Goal: Task Accomplishment & Management: Use online tool/utility

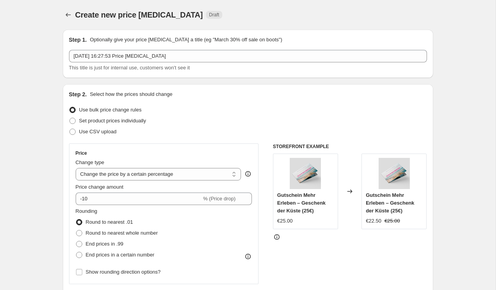
select select "percentage"
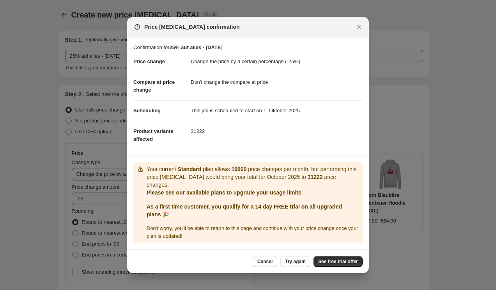
select select "percentage"
select select "no_change"
select select "collection"
select select "not_equal"
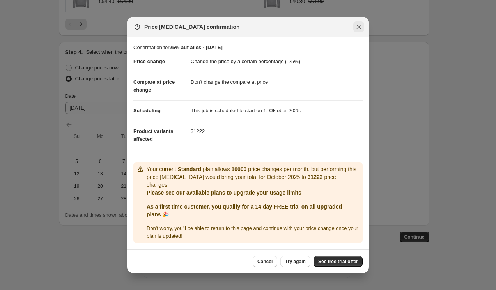
click at [358, 26] on icon "Close" at bounding box center [359, 27] width 8 height 8
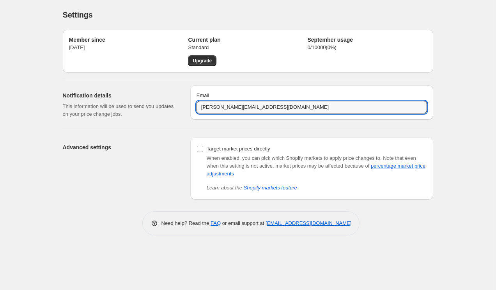
drag, startPoint x: 217, startPoint y: 106, endPoint x: 178, endPoint y: 106, distance: 38.6
click at [178, 106] on div "Notification details This information will be used to send you updates on your …" at bounding box center [245, 101] width 376 height 45
type input "helena.koerting@onelove-shop.de"
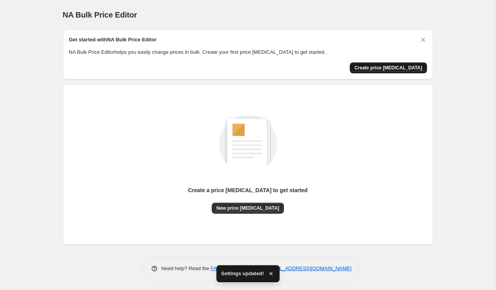
click at [408, 67] on span "Create price [MEDICAL_DATA]" at bounding box center [388, 68] width 68 height 6
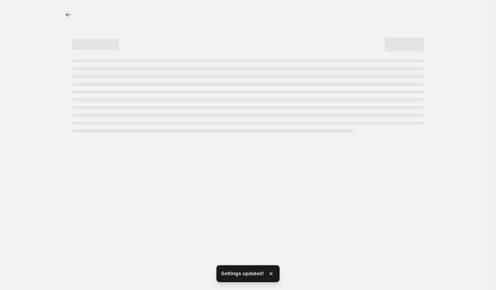
select select "percentage"
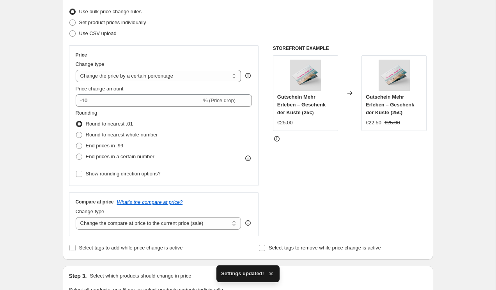
scroll to position [101, 0]
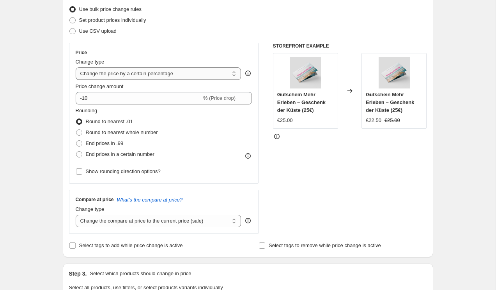
click at [182, 74] on select "Change the price to a certain amount Change the price by a certain amount Chang…" at bounding box center [159, 73] width 166 height 12
click at [76, 67] on select "Change the price to a certain amount Change the price by a certain amount Chang…" at bounding box center [159, 73] width 166 height 12
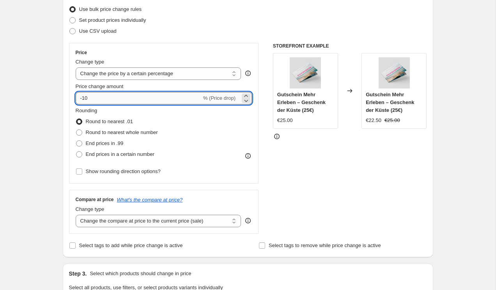
click at [92, 101] on input "-10" at bounding box center [139, 98] width 126 height 12
type input "-1"
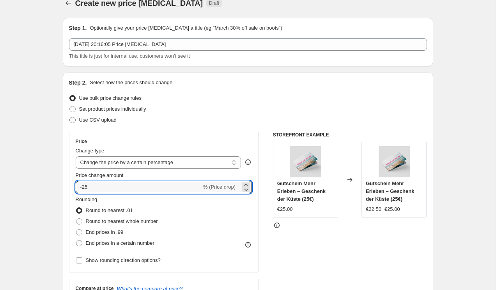
scroll to position [0, 0]
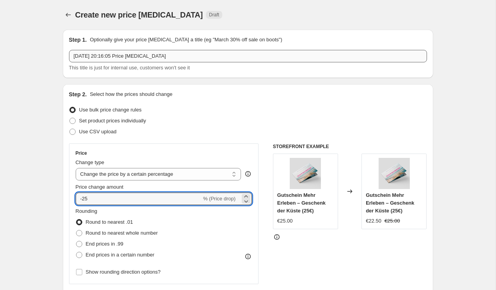
type input "-25"
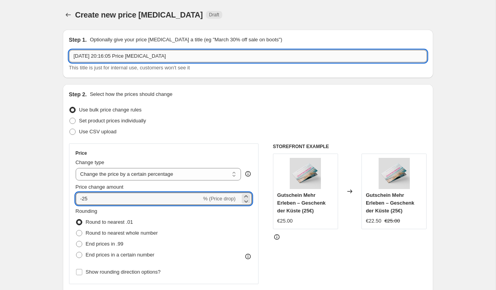
click at [94, 54] on input "30. Sept. 2025, 20:16:05 Price change job" at bounding box center [248, 56] width 358 height 12
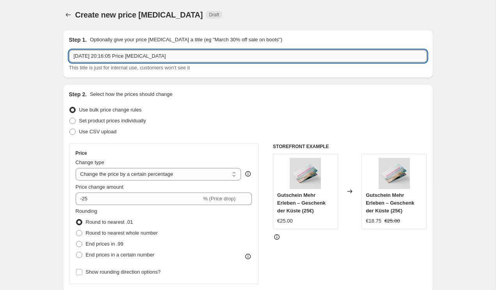
click at [94, 54] on input "30. Sept. 2025, 20:16:05 Price change job" at bounding box center [248, 56] width 358 height 12
click at [114, 55] on input "25% auf alles - SEP 25" at bounding box center [248, 56] width 358 height 12
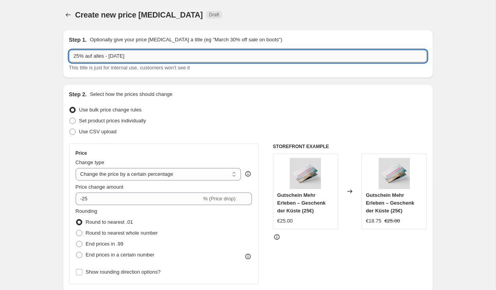
click at [111, 56] on input "25% auf alles - OKT 25" at bounding box center [248, 56] width 358 height 12
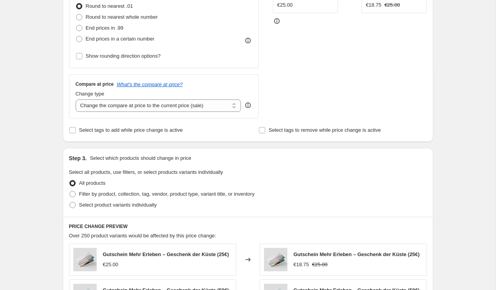
scroll to position [218, 0]
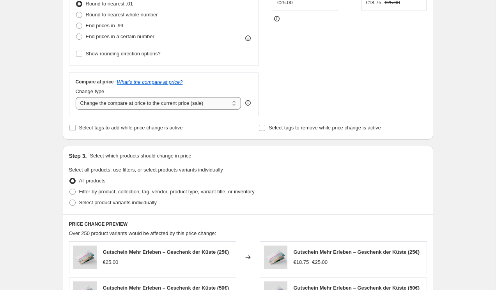
type input "25% auf alles - 01 OKT 25"
click at [174, 104] on select "Change the compare at price to the current price (sale) Change the compare at p…" at bounding box center [159, 103] width 166 height 12
select select "no_change"
click at [76, 97] on select "Change the compare at price to the current price (sale) Change the compare at p…" at bounding box center [159, 103] width 166 height 12
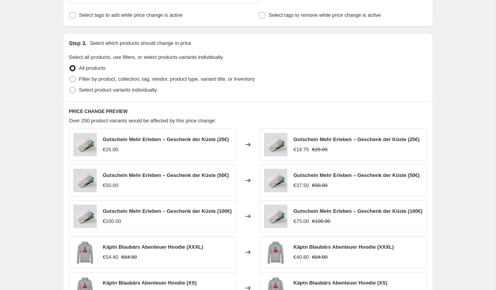
scroll to position [334, 0]
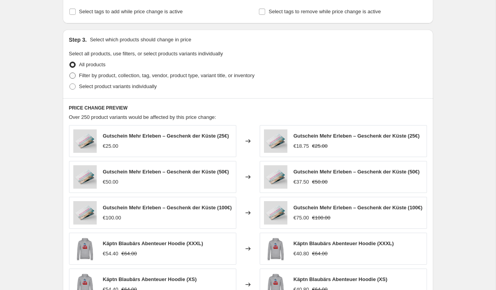
click at [98, 76] on span "Filter by product, collection, tag, vendor, product type, variant title, or inv…" at bounding box center [166, 75] width 175 height 6
click at [70, 73] on input "Filter by product, collection, tag, vendor, product type, variant title, or inv…" at bounding box center [69, 72] width 0 height 0
radio input "true"
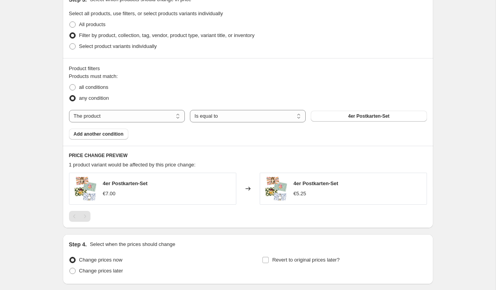
scroll to position [381, 0]
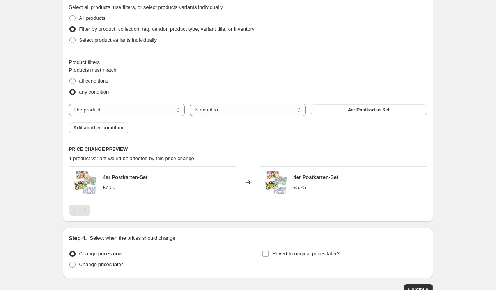
click at [92, 80] on span "all conditions" at bounding box center [93, 81] width 29 height 6
click at [70, 78] on input "all conditions" at bounding box center [69, 78] width 0 height 0
radio input "true"
click at [99, 110] on select "The product The product's collection The product's tag The product's vendor The…" at bounding box center [127, 110] width 116 height 12
select select "collection"
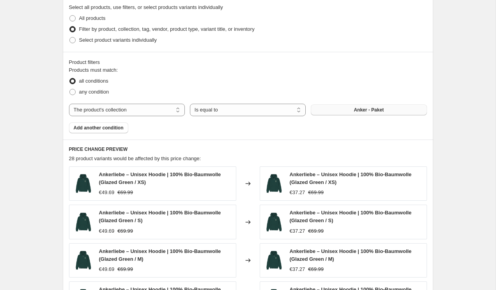
click at [331, 108] on button "Anker - Paket" at bounding box center [369, 109] width 116 height 11
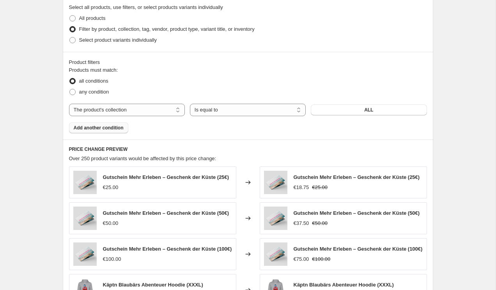
click at [84, 125] on span "Add another condition" at bounding box center [99, 128] width 50 height 6
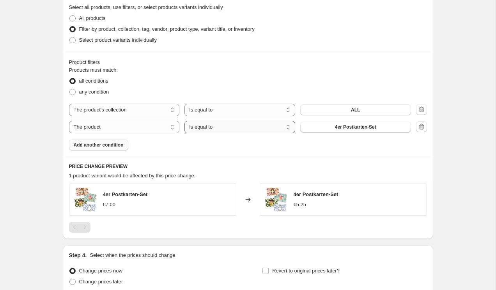
click at [253, 127] on select "Is equal to Is not equal to" at bounding box center [239, 127] width 111 height 12
select select "not_equal"
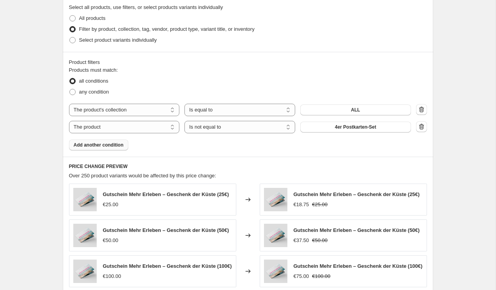
click at [323, 127] on button "4er Postkarten-Set" at bounding box center [355, 127] width 111 height 11
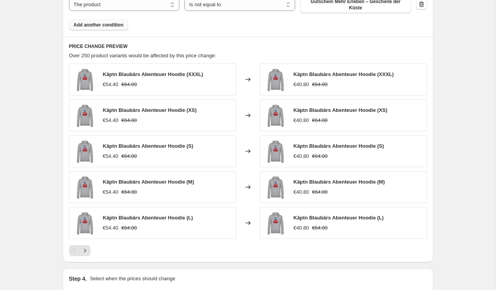
scroll to position [599, 0]
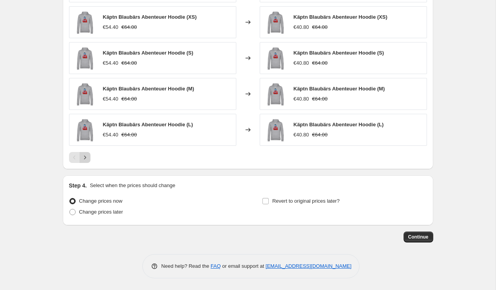
click at [85, 157] on icon "Next" at bounding box center [85, 157] width 2 height 4
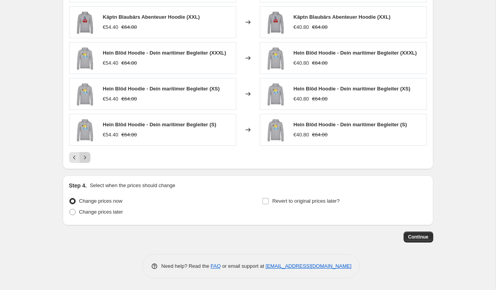
click at [85, 159] on icon "Next" at bounding box center [85, 158] width 8 height 8
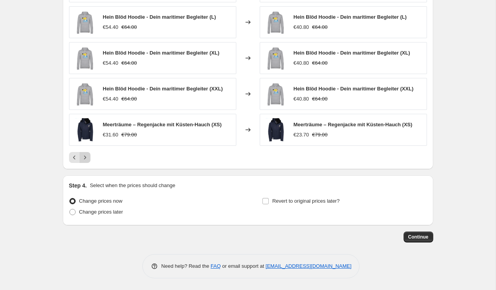
click at [84, 159] on icon "Next" at bounding box center [85, 158] width 8 height 8
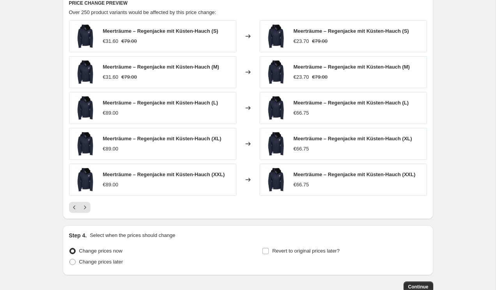
scroll to position [549, 0]
click at [117, 260] on span "Change prices later" at bounding box center [101, 261] width 44 height 6
click at [70, 259] on input "Change prices later" at bounding box center [69, 258] width 0 height 0
radio input "true"
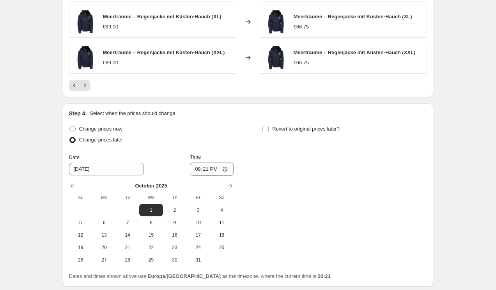
scroll to position [680, 0]
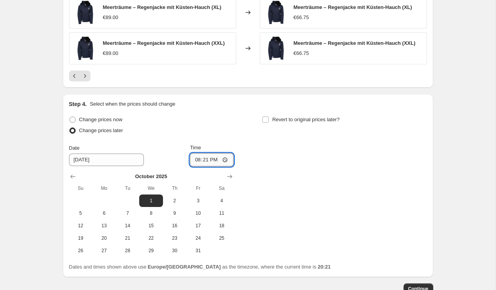
click at [210, 161] on input "20:21" at bounding box center [212, 159] width 44 height 13
type input "22:00"
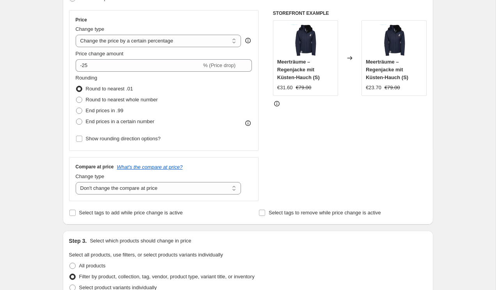
scroll to position [130, 0]
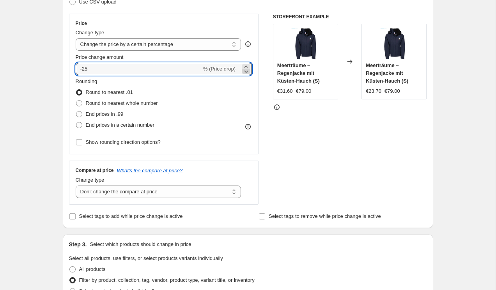
click at [244, 72] on icon at bounding box center [246, 71] width 8 height 8
click at [245, 66] on icon at bounding box center [246, 66] width 4 height 2
click at [247, 72] on icon at bounding box center [246, 71] width 8 height 8
click at [246, 67] on icon at bounding box center [246, 67] width 8 height 8
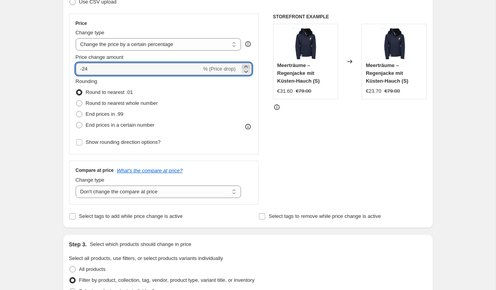
click at [246, 67] on icon at bounding box center [246, 67] width 8 height 8
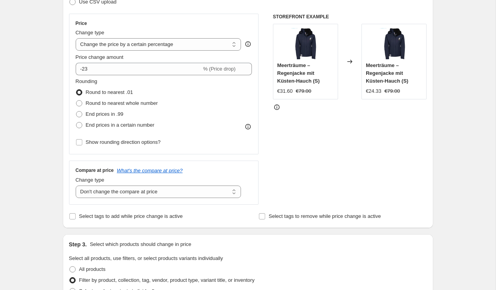
click at [240, 99] on div "Rounding Round to nearest .01 Round to nearest whole number End prices in .99 E…" at bounding box center [164, 104] width 177 height 53
click at [241, 71] on div "-23 % (Price drop)" at bounding box center [164, 69] width 177 height 12
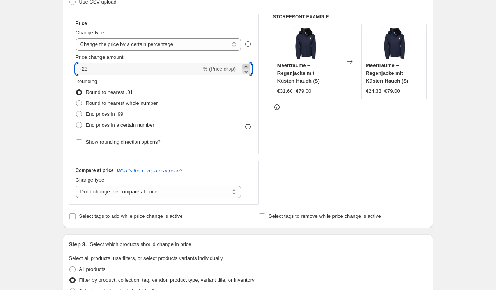
click at [244, 66] on icon at bounding box center [246, 67] width 8 height 8
click at [244, 81] on div "Rounding Round to nearest .01 Round to nearest whole number End prices in .99 E…" at bounding box center [164, 104] width 177 height 53
click at [245, 65] on icon at bounding box center [246, 67] width 8 height 8
click at [245, 72] on icon at bounding box center [246, 71] width 8 height 8
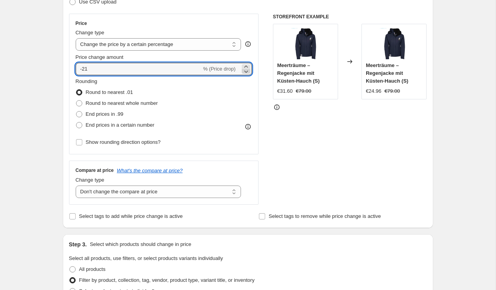
click at [245, 72] on icon at bounding box center [246, 71] width 8 height 8
type input "-25"
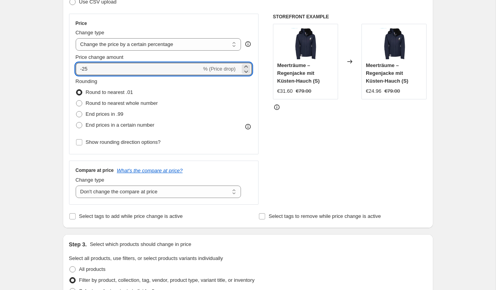
click at [245, 85] on div "Rounding Round to nearest .01 Round to nearest whole number End prices in .99 E…" at bounding box center [164, 104] width 177 height 53
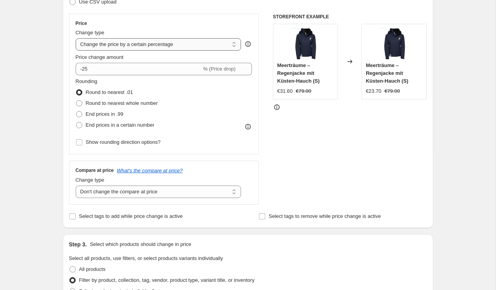
click at [151, 46] on select "Change the price to a certain amount Change the price by a certain amount Chang…" at bounding box center [159, 44] width 166 height 12
select select "bcap"
click at [76, 38] on select "Change the price to a certain amount Change the price by a certain amount Chang…" at bounding box center [159, 44] width 166 height 12
type input "-12.00"
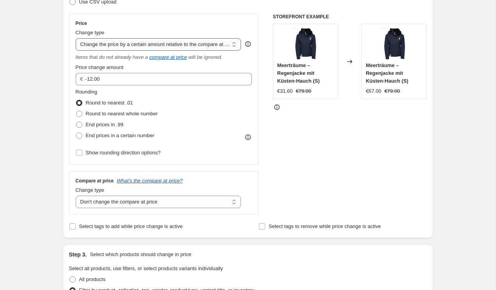
click at [212, 48] on select "Change the price to a certain amount Change the price by a certain amount Chang…" at bounding box center [159, 44] width 166 height 12
select select "pcap"
click at [76, 38] on select "Change the price to a certain amount Change the price by a certain amount Chang…" at bounding box center [159, 44] width 166 height 12
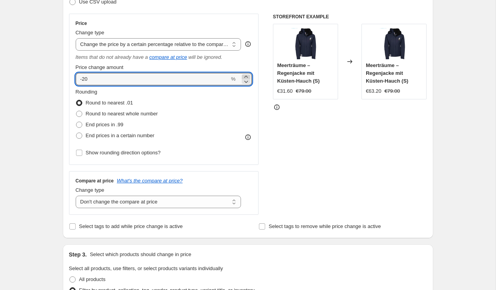
click at [246, 76] on icon at bounding box center [246, 77] width 4 height 2
click at [246, 83] on icon at bounding box center [246, 82] width 8 height 8
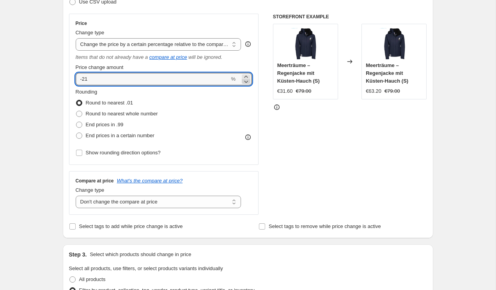
click at [246, 83] on icon at bounding box center [246, 82] width 8 height 8
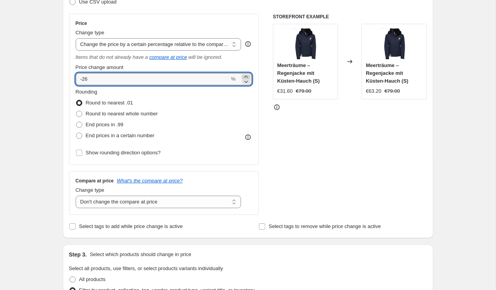
click at [246, 76] on icon at bounding box center [246, 77] width 4 height 2
type input "-25"
click at [249, 99] on div "Rounding Round to nearest .01 Round to nearest whole number End prices in .99 E…" at bounding box center [164, 114] width 177 height 53
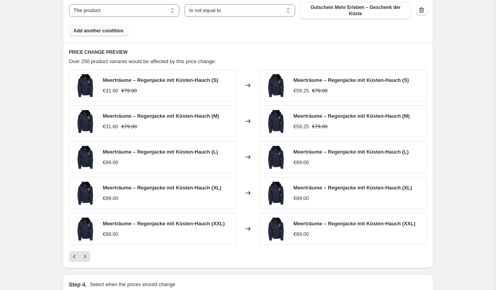
scroll to position [512, 0]
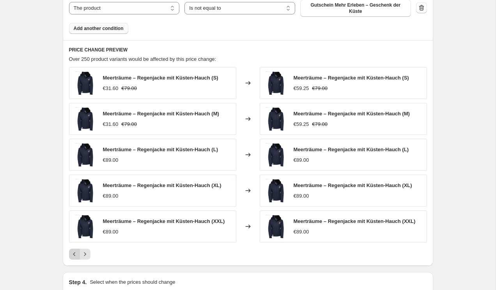
click at [71, 256] on icon "Previous" at bounding box center [75, 254] width 8 height 8
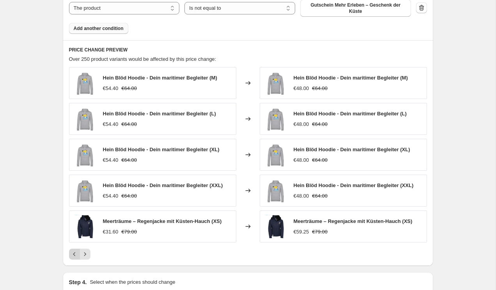
click at [71, 256] on icon "Previous" at bounding box center [75, 254] width 8 height 8
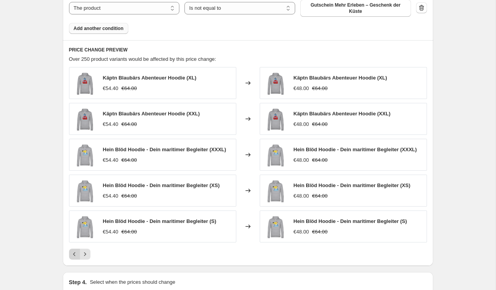
click at [73, 255] on icon "Previous" at bounding box center [75, 254] width 8 height 8
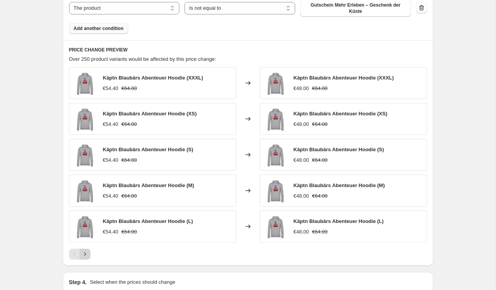
click at [85, 255] on icon "Next" at bounding box center [85, 254] width 8 height 8
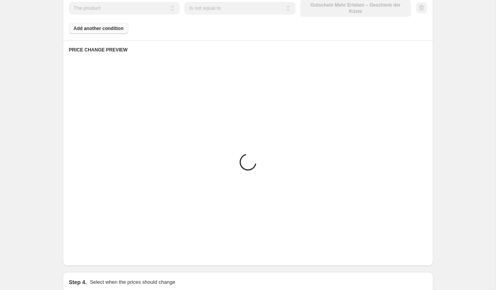
click at [85, 255] on icon "Next" at bounding box center [85, 254] width 8 height 8
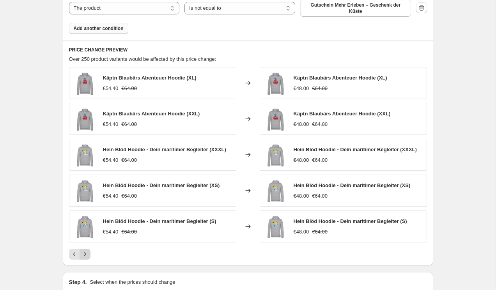
click at [85, 255] on icon "Next" at bounding box center [85, 254] width 8 height 8
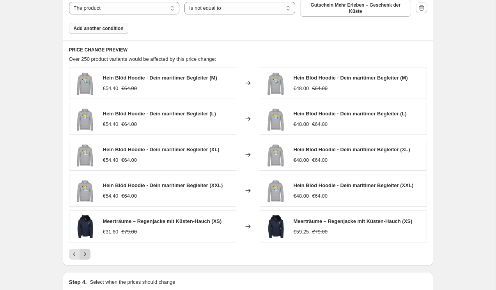
click at [85, 255] on icon "Next" at bounding box center [85, 254] width 8 height 8
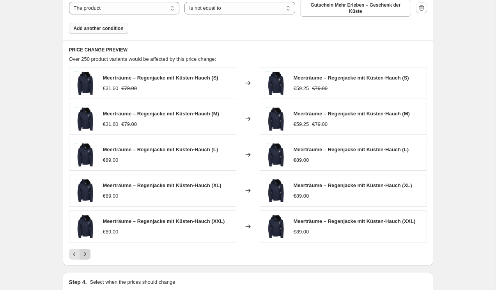
click at [85, 255] on icon "Next" at bounding box center [85, 254] width 8 height 8
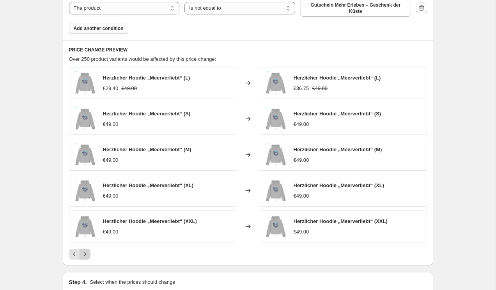
click at [85, 255] on icon "Next" at bounding box center [85, 254] width 8 height 8
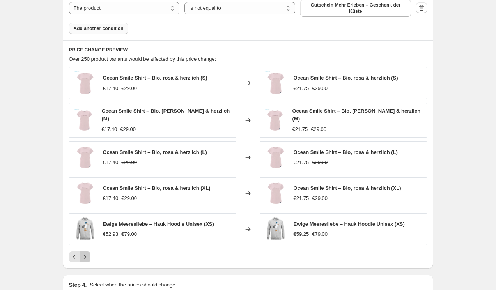
click at [85, 255] on icon "Next" at bounding box center [85, 257] width 8 height 8
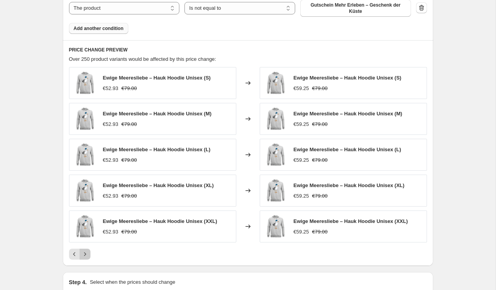
click at [85, 255] on icon "Next" at bounding box center [85, 254] width 8 height 8
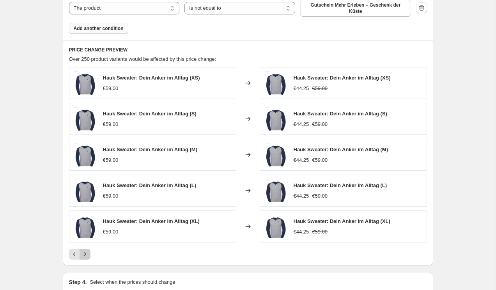
click at [85, 255] on icon "Next" at bounding box center [85, 254] width 8 height 8
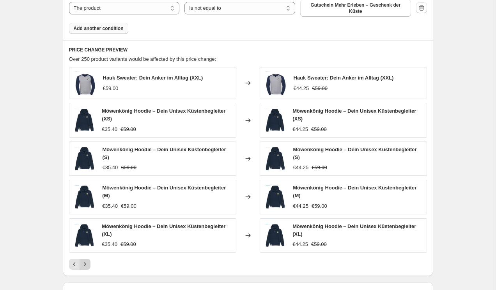
click at [85, 255] on div "Hauk Sweater: Dein Anker im Alltag (XXL) €59.00 Changed to Hauk Sweater: Dein A…" at bounding box center [248, 168] width 358 height 203
click at [84, 263] on icon "Next" at bounding box center [85, 264] width 8 height 8
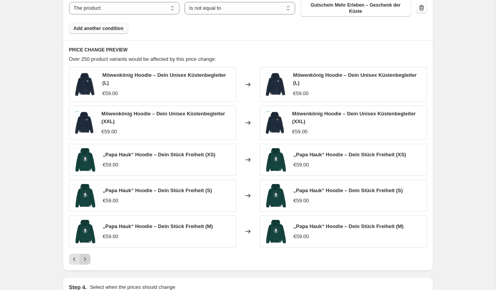
click at [85, 262] on icon "Next" at bounding box center [85, 259] width 8 height 8
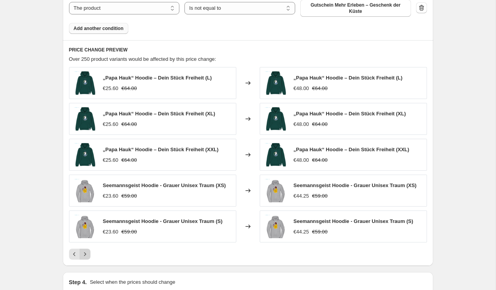
click at [85, 262] on div "PRICE CHANGE PREVIEW Over 250 product variants would be affected by this price …" at bounding box center [248, 153] width 370 height 226
click at [85, 256] on icon "Next" at bounding box center [85, 254] width 8 height 8
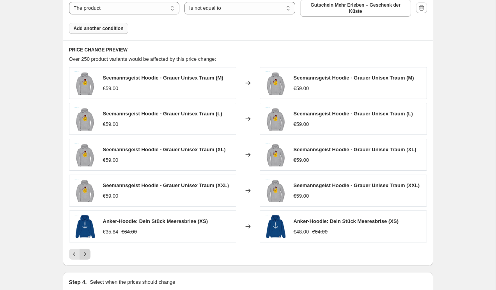
click at [85, 256] on icon "Next" at bounding box center [85, 254] width 8 height 8
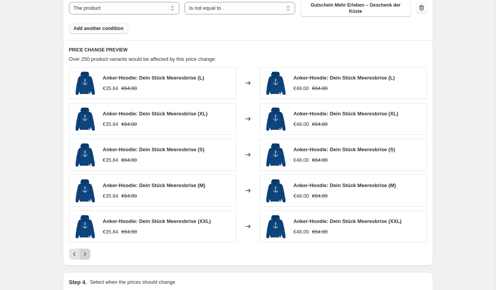
click at [85, 256] on icon "Next" at bounding box center [85, 254] width 8 height 8
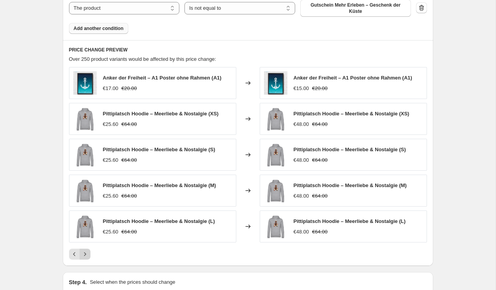
click at [85, 256] on icon "Next" at bounding box center [85, 254] width 8 height 8
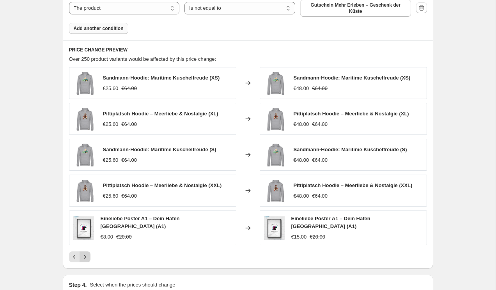
click at [85, 256] on icon "Next" at bounding box center [85, 257] width 8 height 8
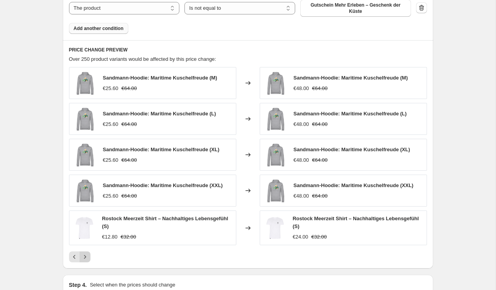
click at [85, 256] on icon "Next" at bounding box center [85, 257] width 8 height 8
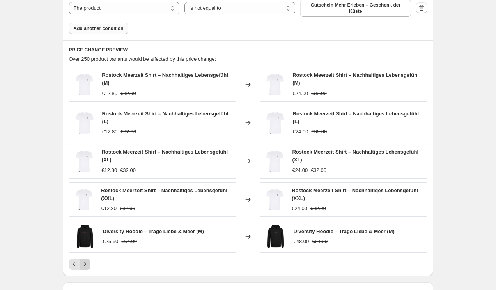
click at [85, 256] on div "Rostock Meerzeit Shirt – Nachhaltiges Lebensgefühl (M) €12.80 €32.00 Changed to…" at bounding box center [248, 168] width 358 height 203
click at [86, 266] on icon "Next" at bounding box center [85, 264] width 8 height 8
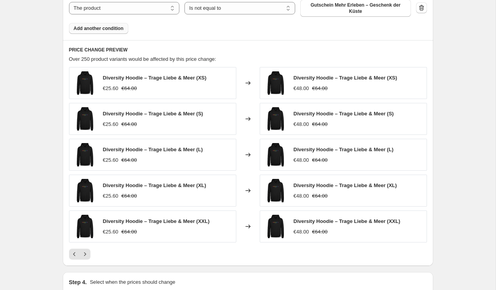
click at [85, 261] on div "PRICE CHANGE PREVIEW Over 250 product variants would be affected by this price …" at bounding box center [248, 153] width 370 height 226
click at [85, 258] on button "Next" at bounding box center [84, 254] width 11 height 11
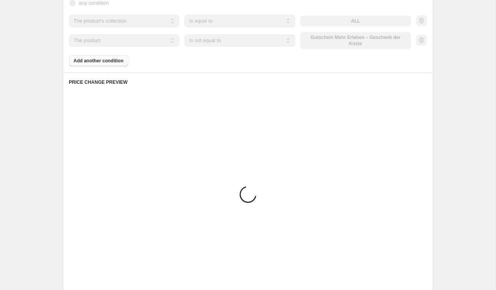
scroll to position [426, 0]
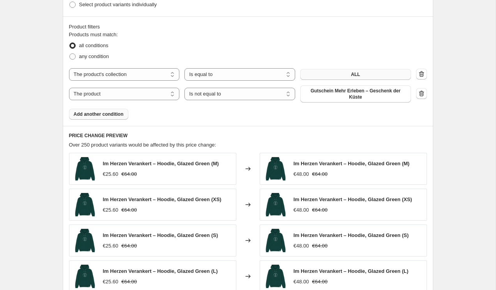
click at [350, 76] on button "ALL" at bounding box center [355, 74] width 111 height 11
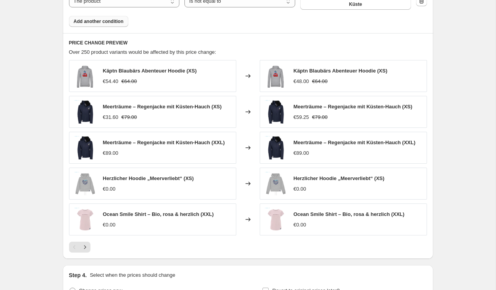
scroll to position [520, 0]
click at [84, 243] on icon "Next" at bounding box center [85, 246] width 8 height 8
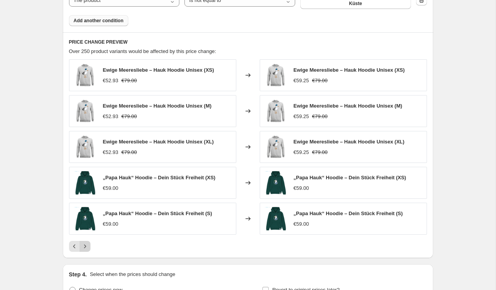
click at [85, 244] on icon "Next" at bounding box center [85, 246] width 8 height 8
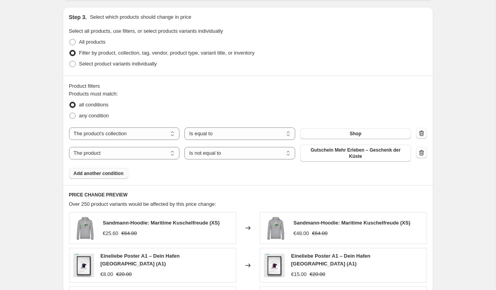
scroll to position [337, 0]
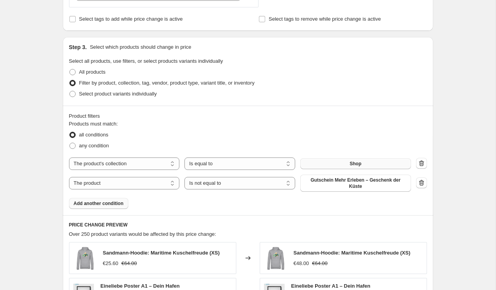
click at [367, 165] on button "Shop" at bounding box center [355, 163] width 111 height 11
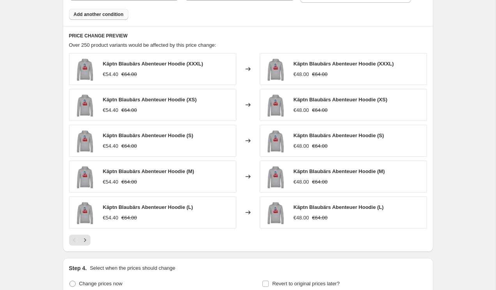
scroll to position [538, 0]
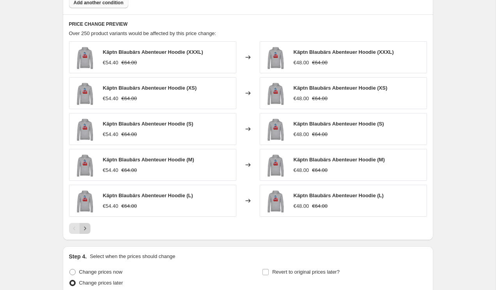
click at [84, 228] on icon "Next" at bounding box center [85, 228] width 8 height 8
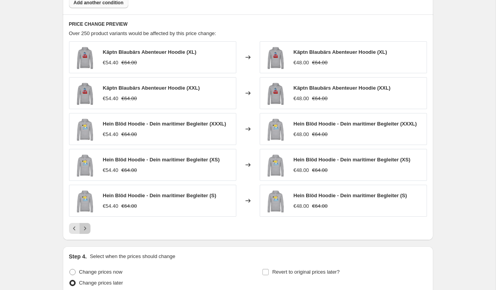
click at [84, 228] on icon "Next" at bounding box center [85, 228] width 8 height 8
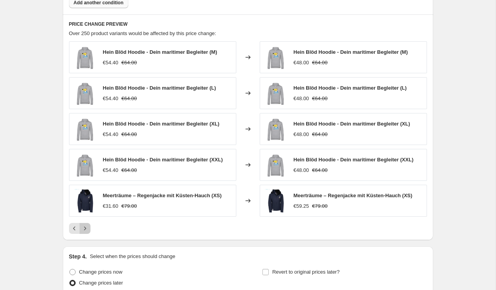
click at [84, 228] on icon "Next" at bounding box center [85, 228] width 8 height 8
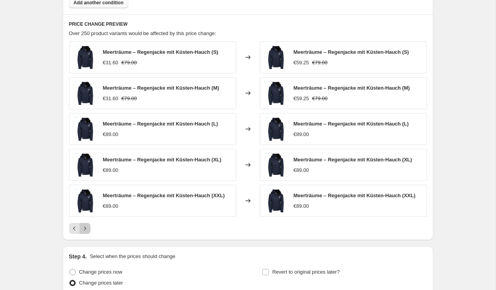
click at [84, 228] on icon "Next" at bounding box center [85, 228] width 8 height 8
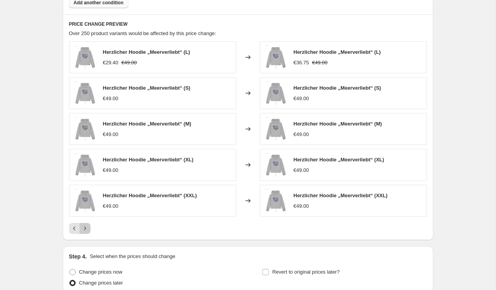
click at [84, 228] on icon "Next" at bounding box center [85, 228] width 8 height 8
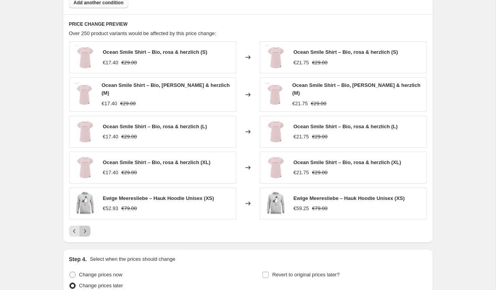
click at [84, 228] on icon "Next" at bounding box center [85, 231] width 8 height 8
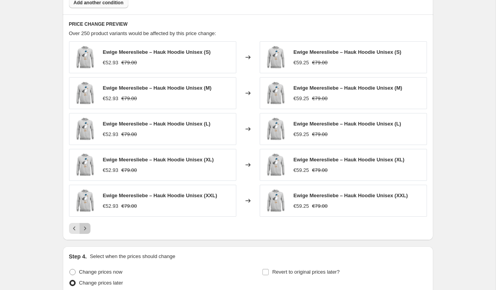
click at [84, 228] on icon "Next" at bounding box center [85, 228] width 8 height 8
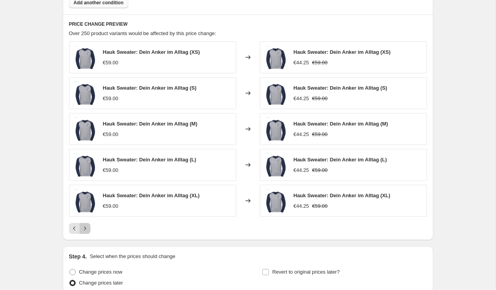
click at [84, 228] on icon "Next" at bounding box center [85, 228] width 8 height 8
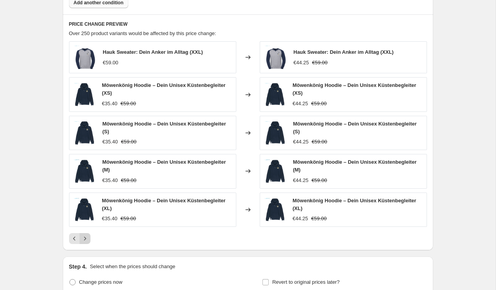
click at [84, 228] on div "Hauk Sweater: Dein Anker im Alltag (XXL) €59.00 Changed to Hauk Sweater: Dein A…" at bounding box center [248, 142] width 358 height 203
click at [85, 237] on icon "Next" at bounding box center [85, 239] width 2 height 4
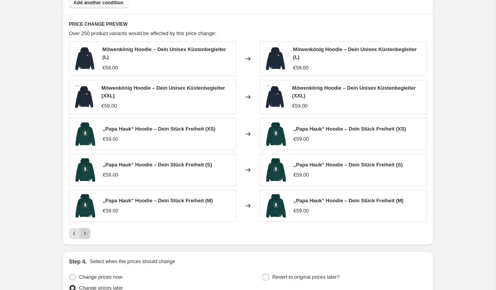
click at [85, 237] on button "Next" at bounding box center [84, 233] width 11 height 11
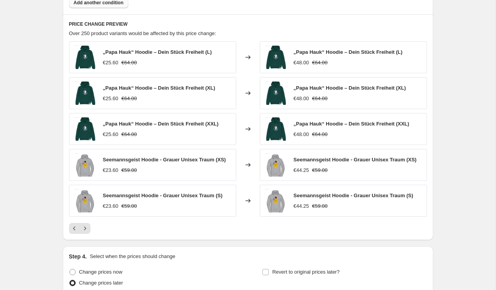
click at [85, 234] on div "PRICE CHANGE PREVIEW Over 250 product variants would be affected by this price …" at bounding box center [248, 127] width 370 height 226
click at [85, 230] on icon "Next" at bounding box center [85, 228] width 8 height 8
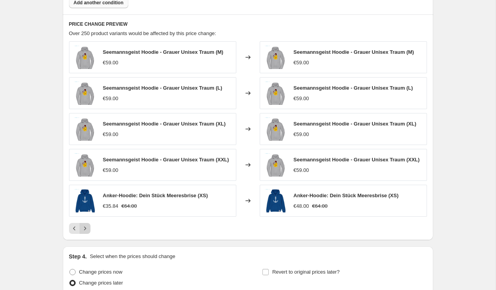
click at [84, 230] on icon "Next" at bounding box center [85, 229] width 2 height 4
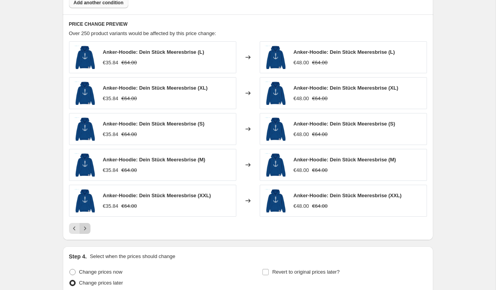
click at [85, 231] on icon "Next" at bounding box center [85, 228] width 8 height 8
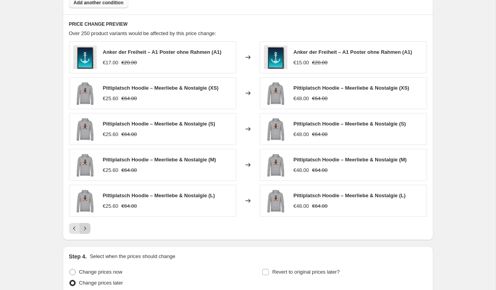
click at [85, 231] on icon "Next" at bounding box center [85, 228] width 8 height 8
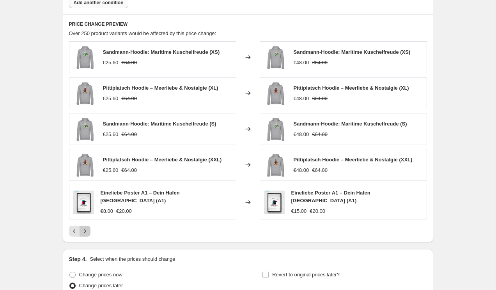
click at [85, 231] on icon "Next" at bounding box center [85, 231] width 8 height 8
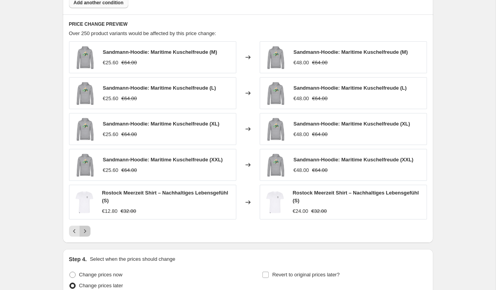
click at [85, 231] on icon "Next" at bounding box center [85, 231] width 8 height 8
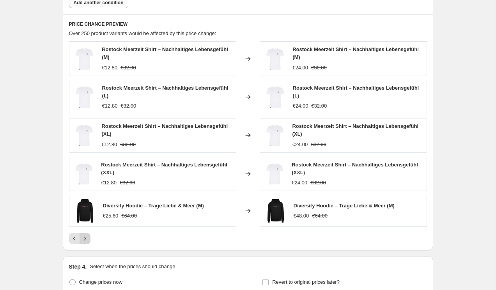
click at [85, 231] on div "Rostock Meerzeit Shirt – Nachhaltiges Lebensgefühl (M) €12.80 €32.00 Changed to…" at bounding box center [248, 142] width 358 height 203
click at [86, 237] on icon "Next" at bounding box center [85, 239] width 8 height 8
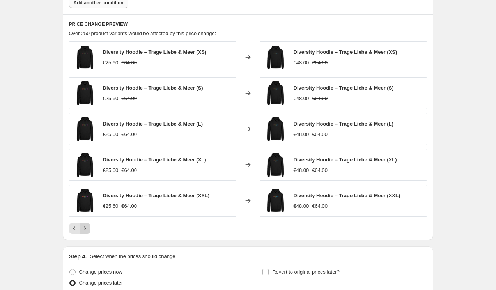
click at [86, 237] on div "PRICE CHANGE PREVIEW Over 250 product variants would be affected by this price …" at bounding box center [248, 127] width 370 height 226
click at [86, 231] on icon "Next" at bounding box center [85, 228] width 8 height 8
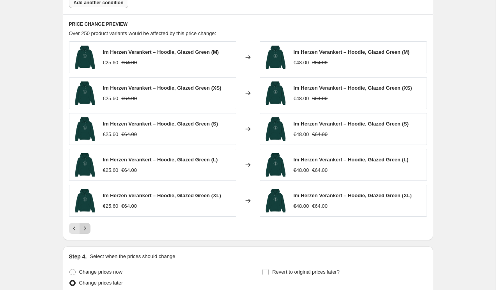
click at [86, 229] on icon "Next" at bounding box center [85, 228] width 8 height 8
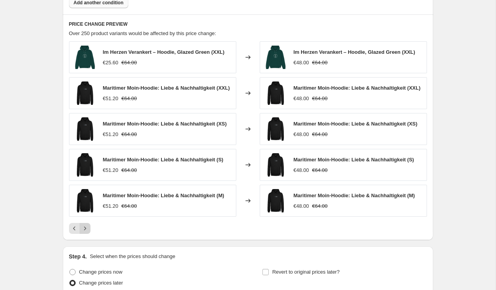
click at [86, 232] on icon "Next" at bounding box center [85, 228] width 8 height 8
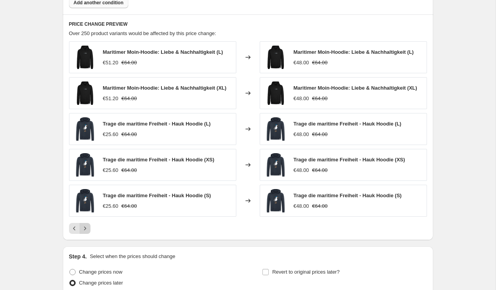
click at [86, 230] on icon "Next" at bounding box center [85, 228] width 8 height 8
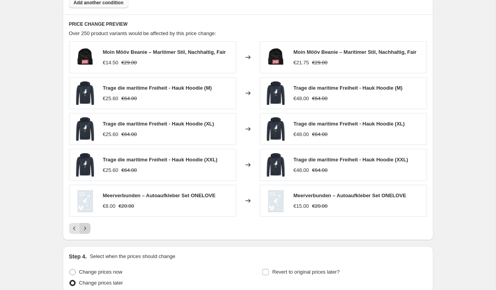
click at [86, 230] on icon "Next" at bounding box center [85, 228] width 8 height 8
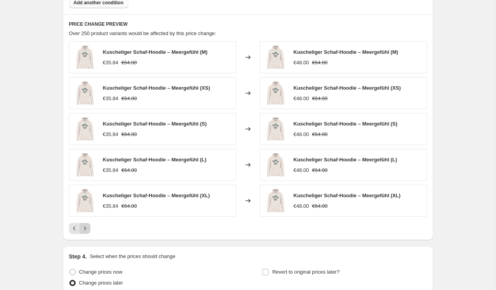
click at [86, 230] on icon "Next" at bounding box center [85, 228] width 8 height 8
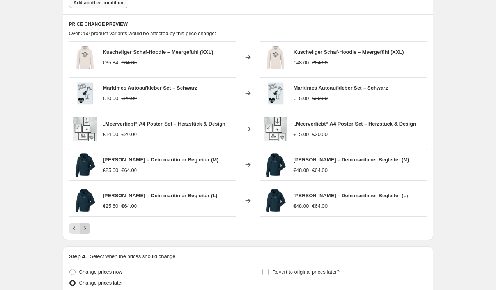
click at [87, 230] on icon "Next" at bounding box center [85, 228] width 8 height 8
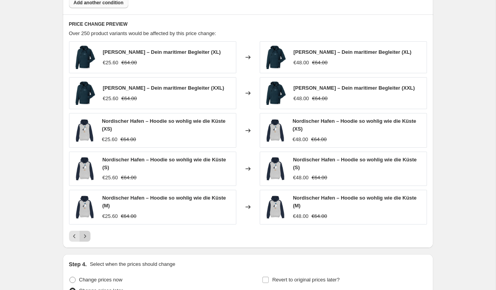
click at [88, 235] on icon "Next" at bounding box center [85, 236] width 8 height 8
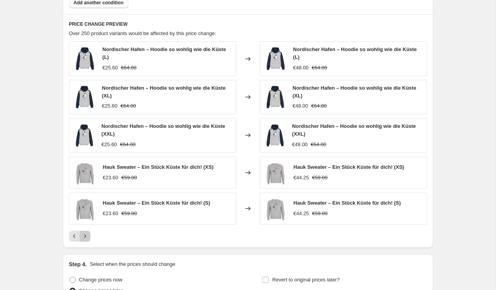
click at [88, 235] on icon "Next" at bounding box center [85, 236] width 8 height 8
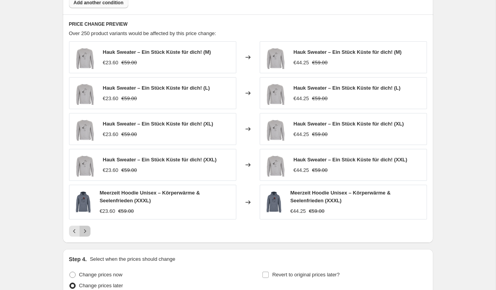
click at [87, 232] on icon "Next" at bounding box center [85, 231] width 8 height 8
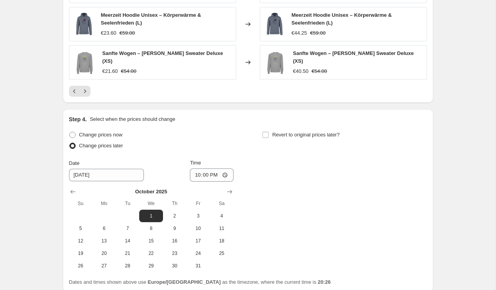
scroll to position [752, 0]
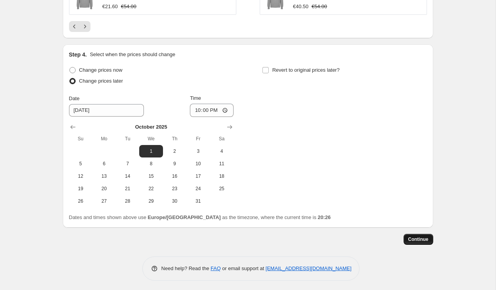
click at [409, 237] on span "Continue" at bounding box center [418, 239] width 20 height 6
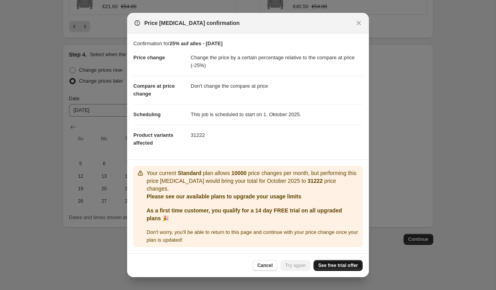
click at [333, 265] on span "See free trial offer" at bounding box center [338, 265] width 40 height 6
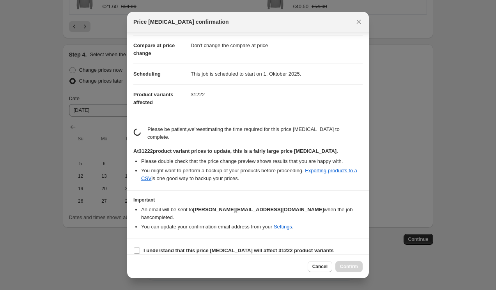
scroll to position [32, 0]
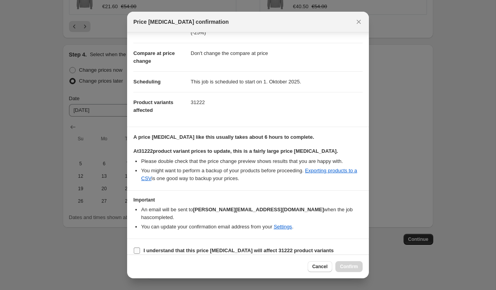
click at [136, 247] on input "I understand that this price change job will affect 31222 product variants" at bounding box center [137, 250] width 6 height 6
checkbox input "true"
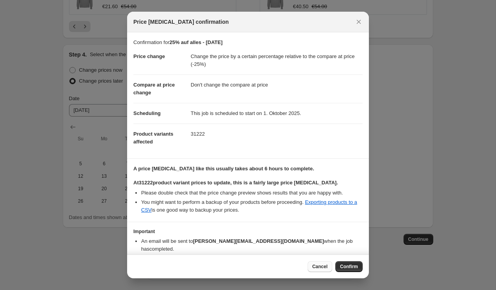
click at [311, 265] on button "Cancel" at bounding box center [319, 266] width 25 height 11
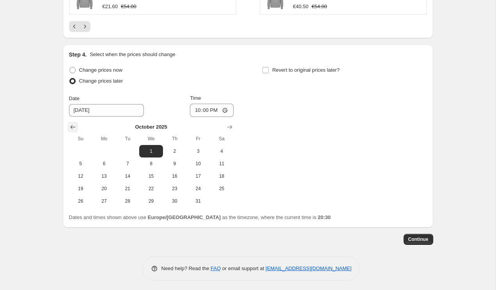
click at [69, 122] on button "Show previous month, September 2025" at bounding box center [72, 127] width 11 height 11
click at [131, 199] on span "30" at bounding box center [127, 201] width 17 height 6
type input "9/30/2025"
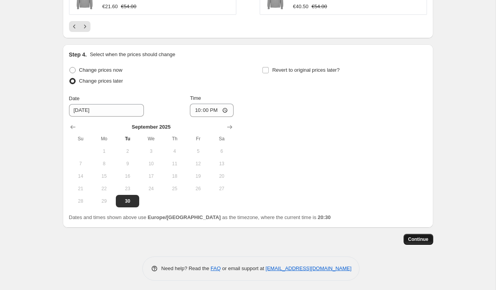
click at [419, 237] on span "Continue" at bounding box center [418, 239] width 20 height 6
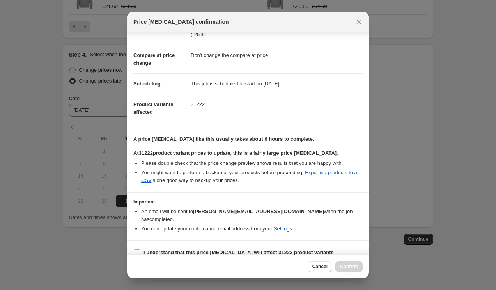
scroll to position [32, 0]
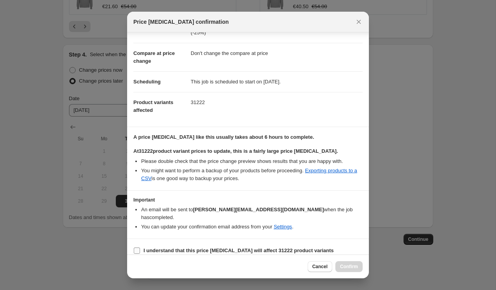
click at [138, 247] on input "I understand that this price change job will affect 31222 product variants" at bounding box center [137, 250] width 6 height 6
checkbox input "true"
click at [355, 270] on button "Confirm" at bounding box center [348, 266] width 27 height 11
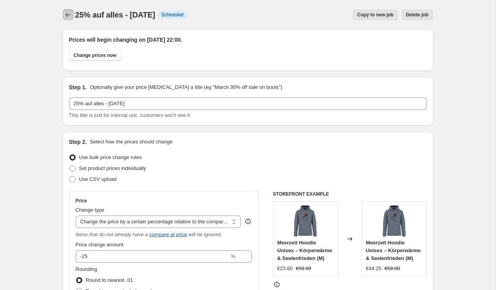
click at [67, 13] on icon "Price change jobs" at bounding box center [68, 15] width 8 height 8
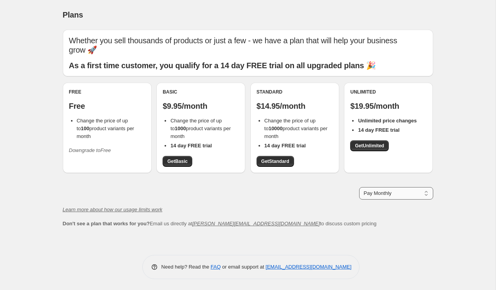
click at [373, 187] on select "Pay Monthly Pay Yearly (Save 16%)" at bounding box center [396, 193] width 74 height 12
select select "year"
click at [359, 187] on select "Pay Monthly Pay Yearly (Save 16%)" at bounding box center [396, 193] width 74 height 12
click at [369, 143] on span "Get Unlimited" at bounding box center [369, 146] width 29 height 6
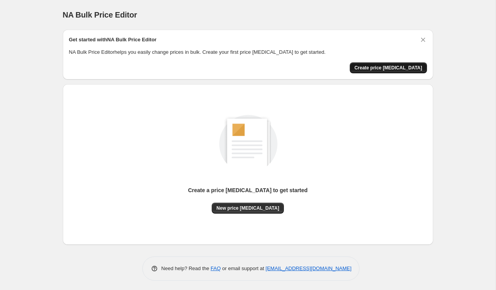
click at [372, 66] on span "Create price [MEDICAL_DATA]" at bounding box center [388, 68] width 68 height 6
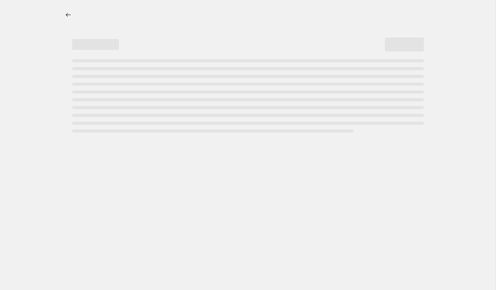
select select "percentage"
